Goal: Participate in discussion

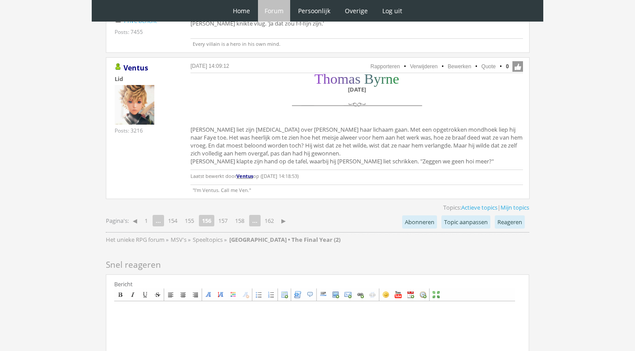
scroll to position [2785, 0]
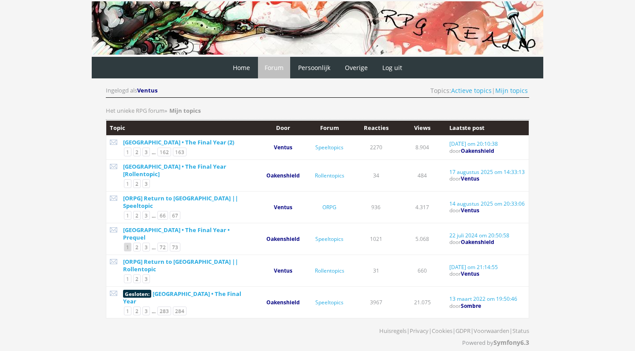
click at [129, 243] on link "1" at bounding box center [127, 247] width 7 height 9
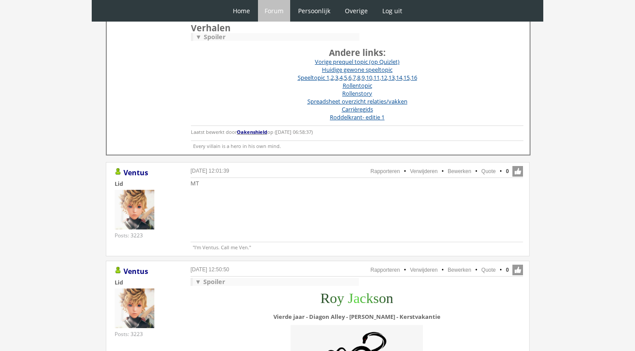
scroll to position [329, 0]
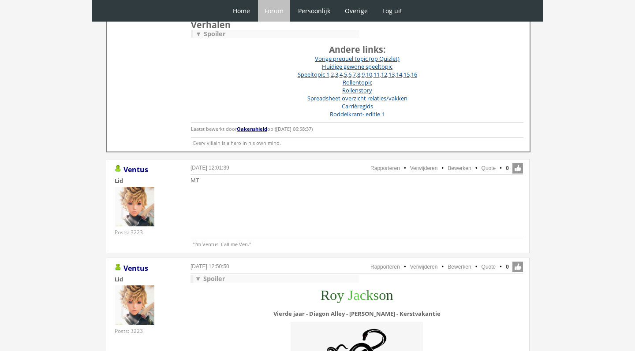
click at [220, 281] on div "▼ Spoiler" at bounding box center [276, 279] width 166 height 8
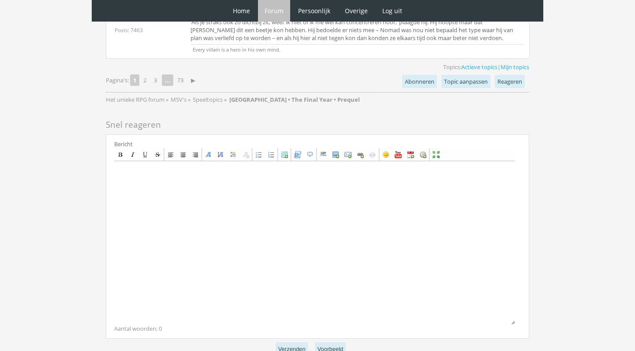
scroll to position [5655, 0]
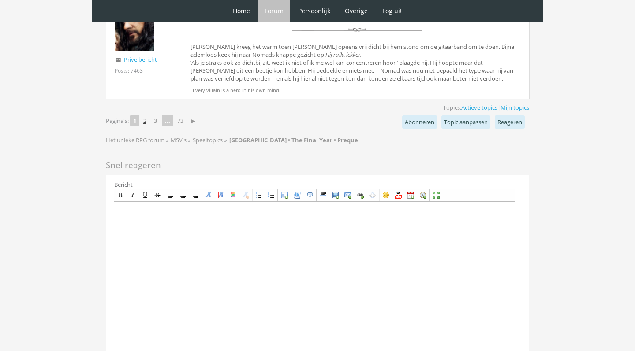
click at [142, 127] on link "2" at bounding box center [145, 121] width 10 height 12
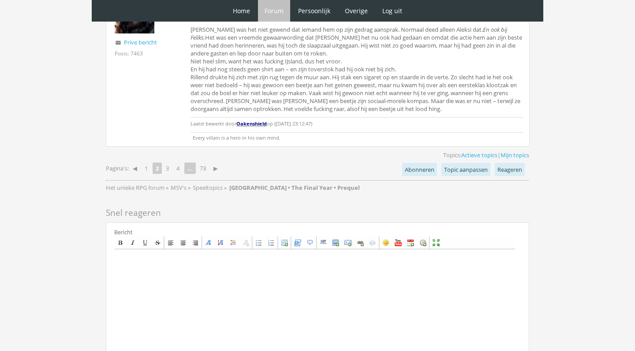
scroll to position [2585, 0]
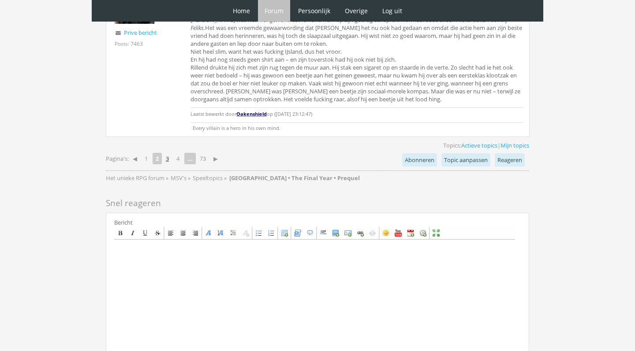
click at [168, 153] on link "3" at bounding box center [167, 159] width 10 height 12
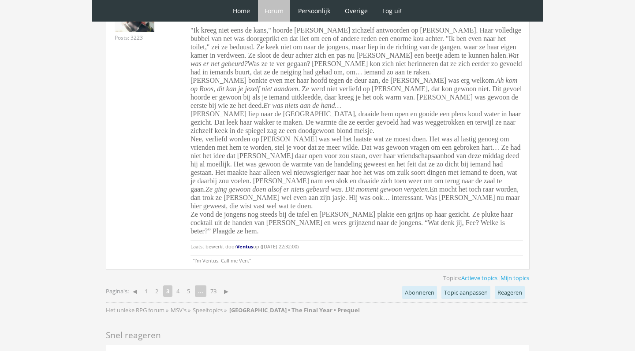
scroll to position [3885, 0]
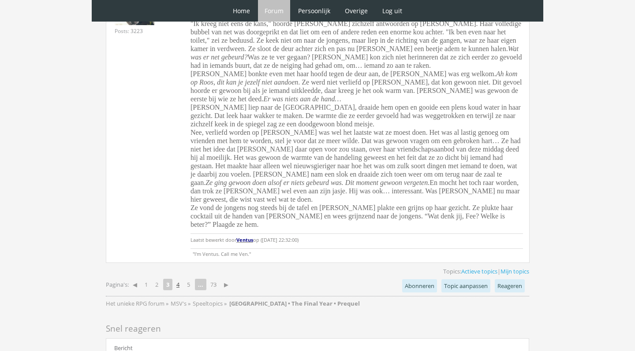
click at [183, 279] on link "4" at bounding box center [178, 285] width 10 height 12
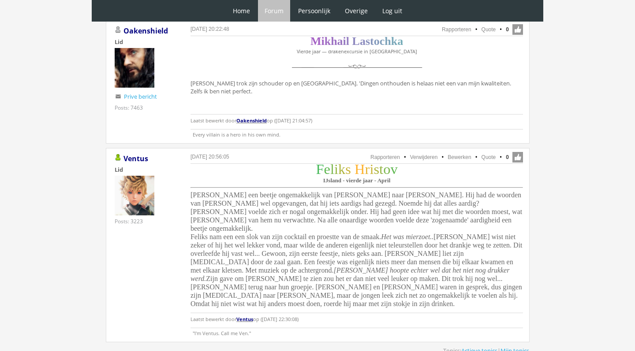
scroll to position [2127, 0]
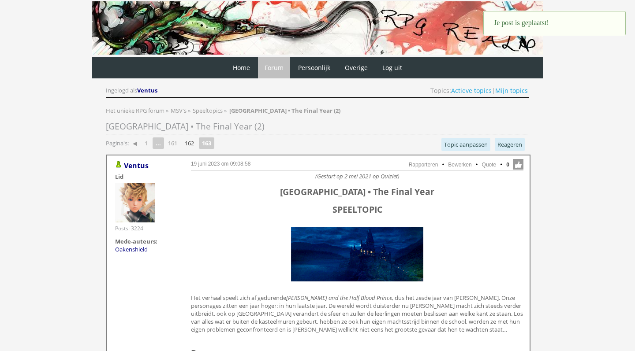
click at [195, 142] on link "162" at bounding box center [189, 143] width 16 height 12
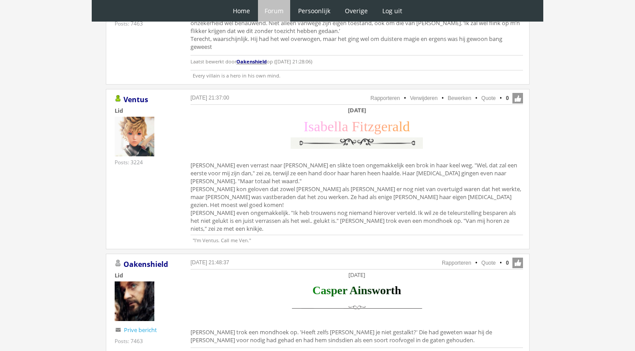
scroll to position [693, 0]
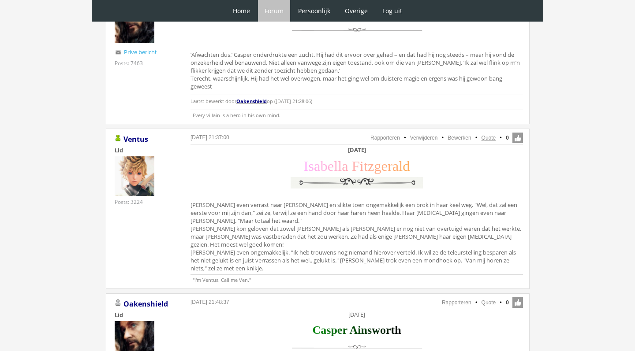
click at [488, 135] on link "Quote" at bounding box center [488, 138] width 15 height 6
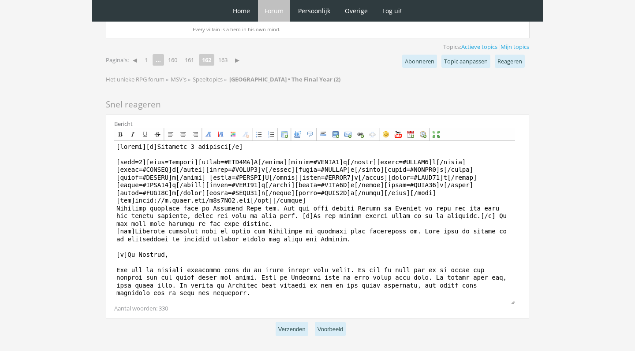
scroll to position [2579, 0]
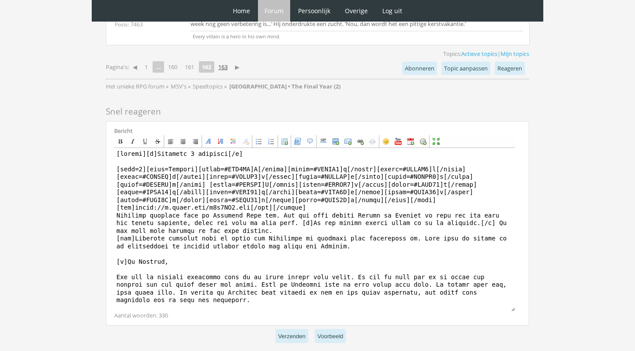
click at [226, 61] on link "163" at bounding box center [223, 67] width 16 height 12
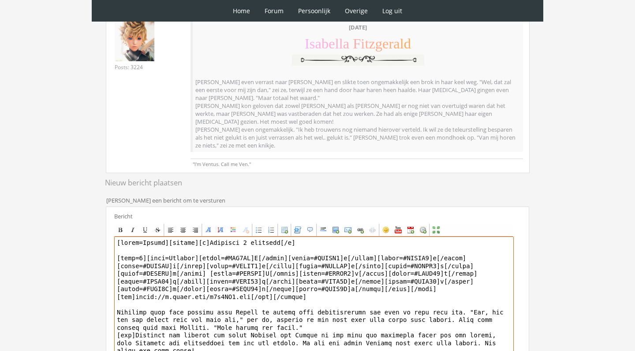
scroll to position [144, 0]
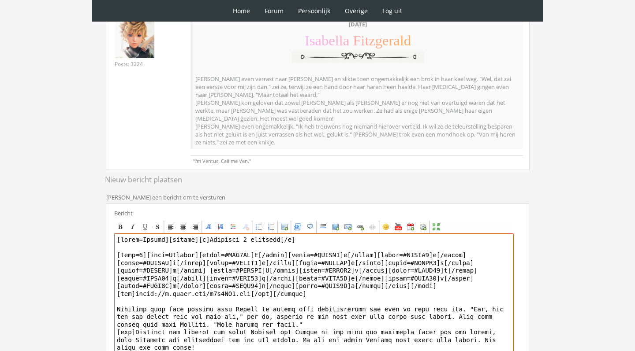
drag, startPoint x: 169, startPoint y: 230, endPoint x: 108, endPoint y: 229, distance: 61.3
click at [109, 230] on div "Bericht Bold Italic Underline Strikethrough Align left Center Align right Font …" at bounding box center [317, 308] width 423 height 208
type textarea "[center][b][DATE][/b] [size=7][font=[US_STATE]][color=#FFB0FA]I[/color][color=#…"
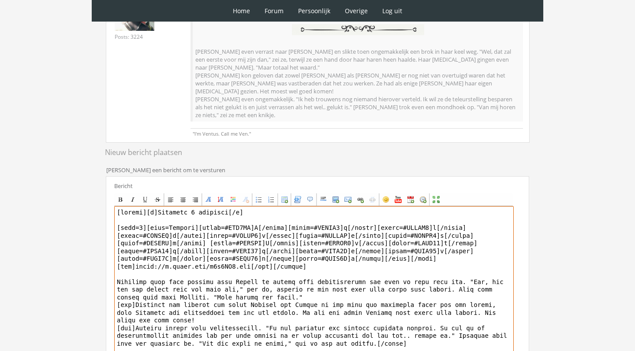
scroll to position [173, 0]
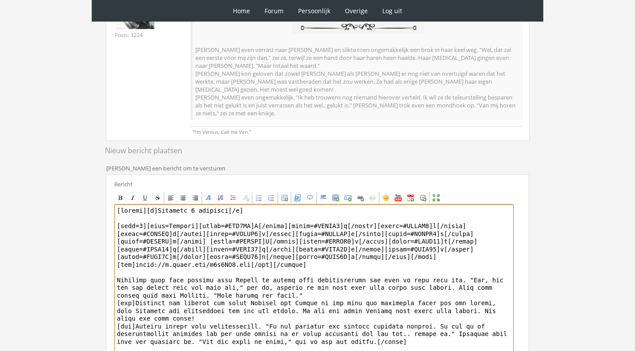
drag, startPoint x: 324, startPoint y: 257, endPoint x: 79, endPoint y: 185, distance: 255.7
click at [79, 185] on div "0 Home Forum Forum index Actieve topics Mijn topics Persoonlijk Profiel Prive b…" at bounding box center [317, 137] width 635 height 621
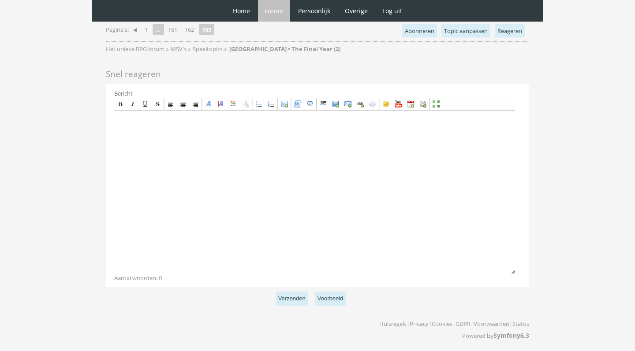
scroll to position [940, 0]
click at [264, 318] on div "Huisregels | Privacy | Cookies | GDPR | Voorwaarden | Status Powered by Symfony…" at bounding box center [317, 331] width 423 height 26
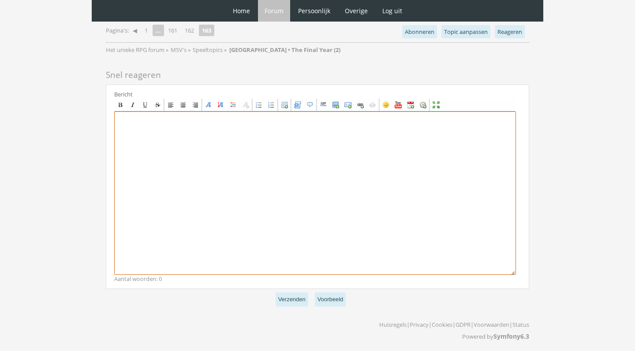
click at [248, 223] on textarea at bounding box center [315, 194] width 402 height 164
paste textarea "[center][b]Woensdag [DATE][/b] [size=7][font=[US_STATE]][color=#FFB0FA]I[/color…"
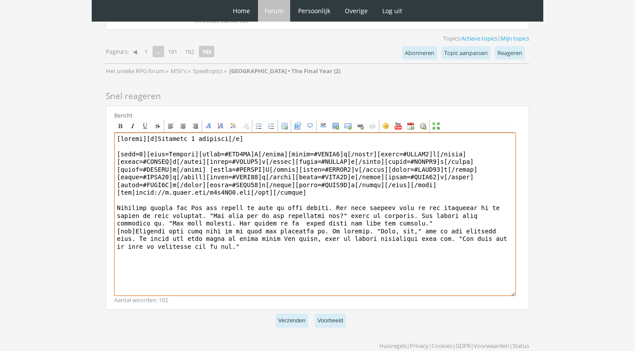
scroll to position [928, 0]
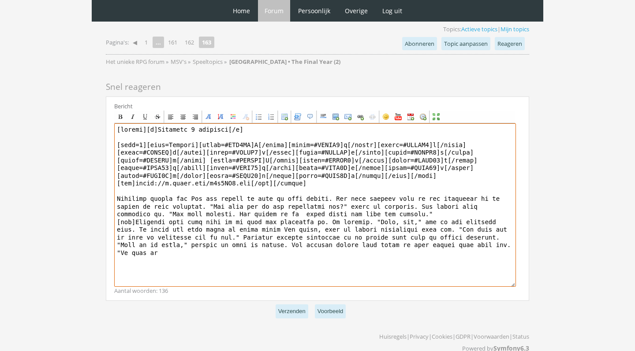
drag, startPoint x: 229, startPoint y: 243, endPoint x: 193, endPoint y: 240, distance: 36.3
click at [193, 240] on textarea at bounding box center [315, 205] width 402 height 164
drag, startPoint x: 220, startPoint y: 258, endPoint x: 260, endPoint y: 276, distance: 43.2
click at [260, 276] on textarea at bounding box center [315, 205] width 402 height 164
click at [244, 236] on textarea at bounding box center [315, 205] width 402 height 164
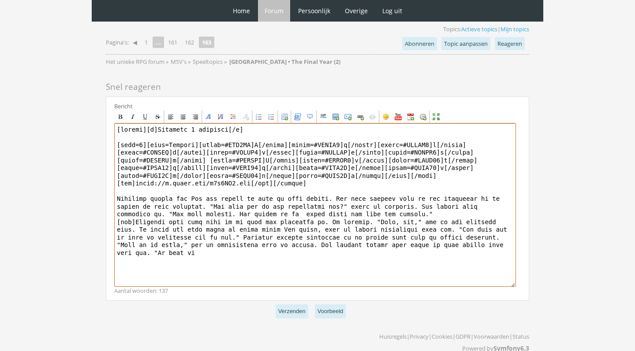
click at [243, 242] on textarea at bounding box center [315, 205] width 402 height 164
click at [319, 244] on textarea at bounding box center [315, 205] width 402 height 164
click at [365, 241] on textarea at bounding box center [315, 205] width 402 height 164
click at [405, 253] on textarea at bounding box center [315, 205] width 402 height 164
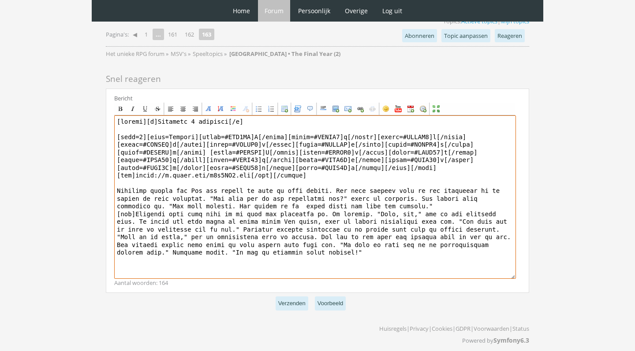
scroll to position [939, 0]
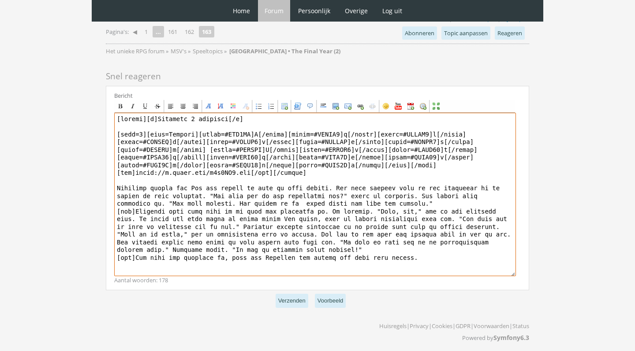
drag, startPoint x: 424, startPoint y: 258, endPoint x: 234, endPoint y: 254, distance: 190.0
click at [233, 254] on textarea at bounding box center [315, 195] width 402 height 164
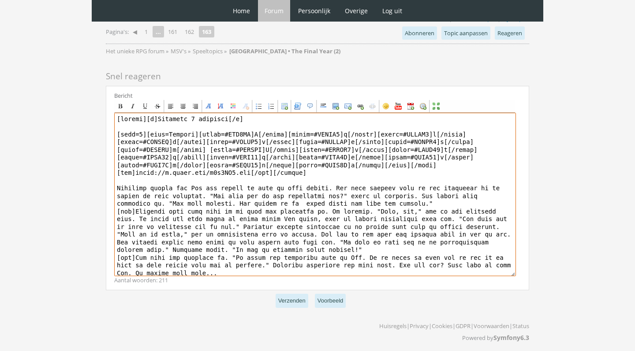
drag, startPoint x: 280, startPoint y: 269, endPoint x: 305, endPoint y: 259, distance: 26.9
click at [305, 259] on textarea at bounding box center [315, 195] width 402 height 164
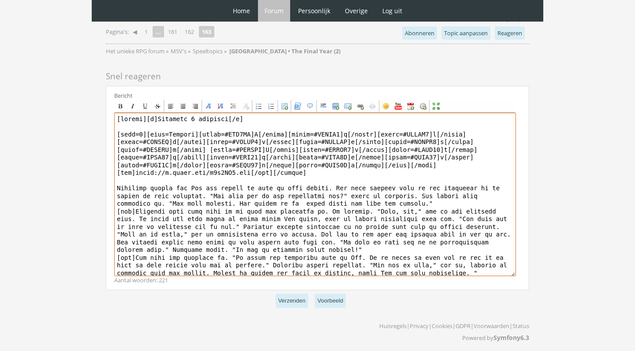
drag, startPoint x: 489, startPoint y: 239, endPoint x: 440, endPoint y: 237, distance: 49.4
click at [440, 237] on textarea at bounding box center [315, 195] width 402 height 164
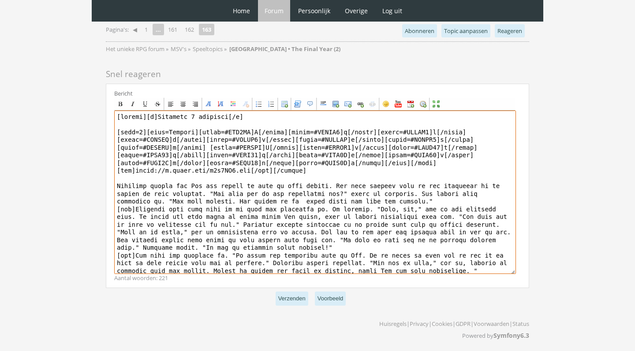
scroll to position [940, 0]
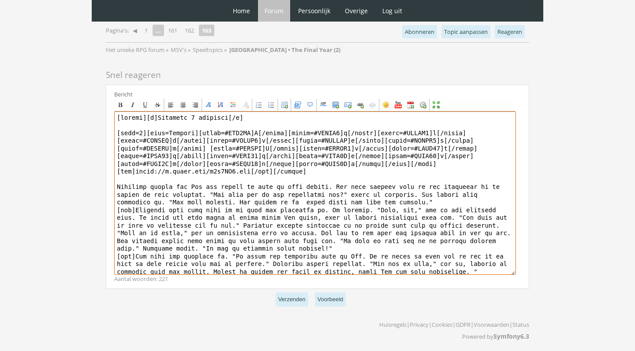
click at [486, 268] on textarea at bounding box center [315, 194] width 402 height 164
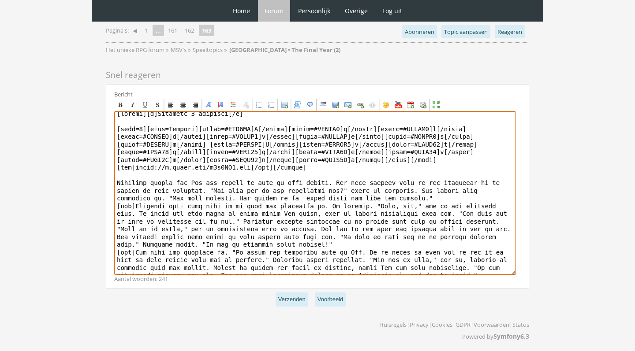
click at [394, 270] on textarea at bounding box center [315, 194] width 402 height 164
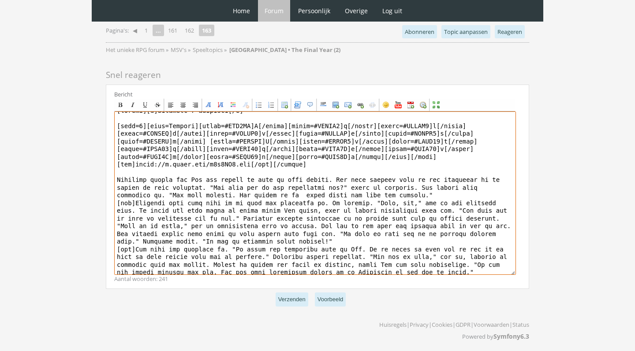
scroll to position [7, 0]
drag, startPoint x: 470, startPoint y: 266, endPoint x: 203, endPoint y: 267, distance: 267.6
click at [203, 268] on textarea at bounding box center [315, 194] width 402 height 164
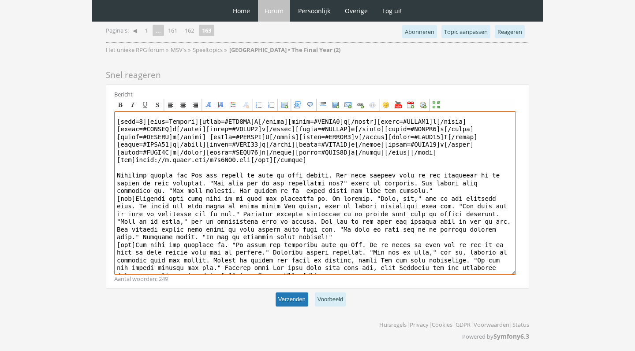
type textarea "[center][b][DATE][/b] [size=7][font=[US_STATE]][color=#FFB0FA]I[/color][color=#…"
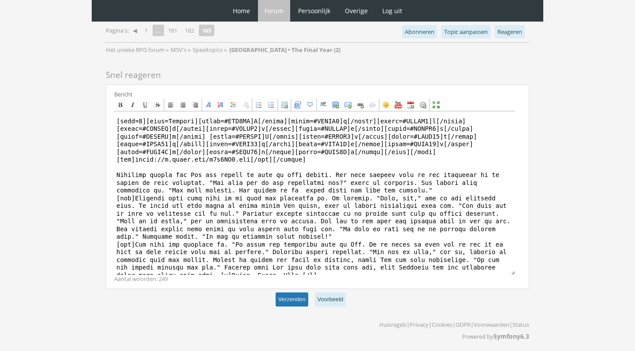
click at [290, 297] on button "Verzenden" at bounding box center [292, 300] width 33 height 15
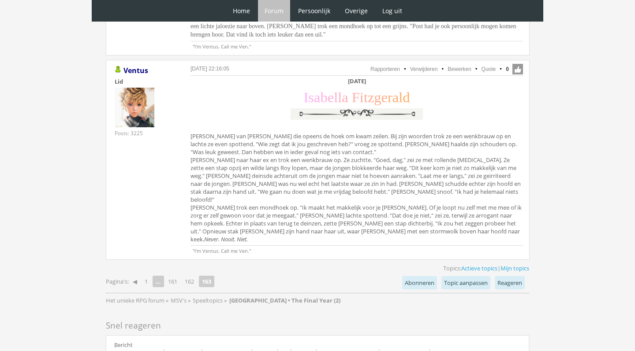
scroll to position [882, 0]
